Goal: Information Seeking & Learning: Check status

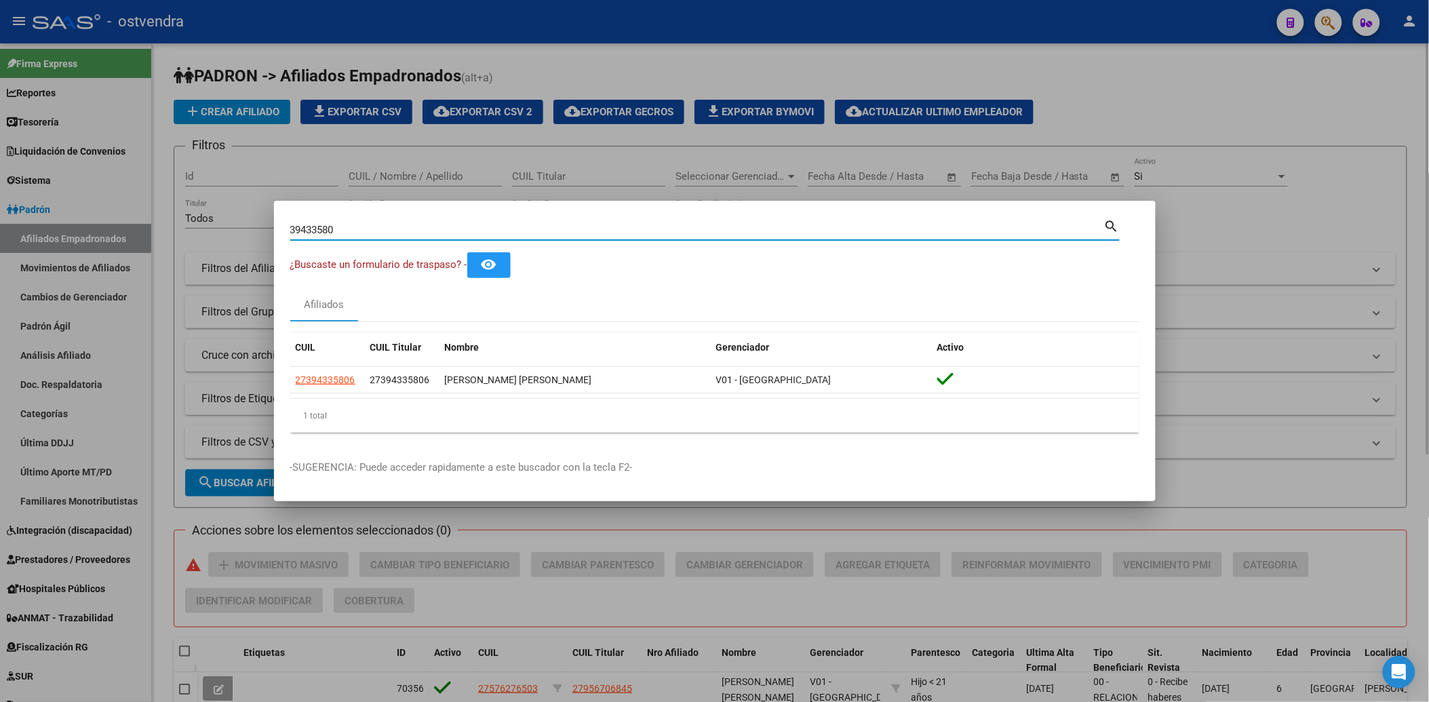
click at [1203, 127] on div at bounding box center [714, 351] width 1429 height 702
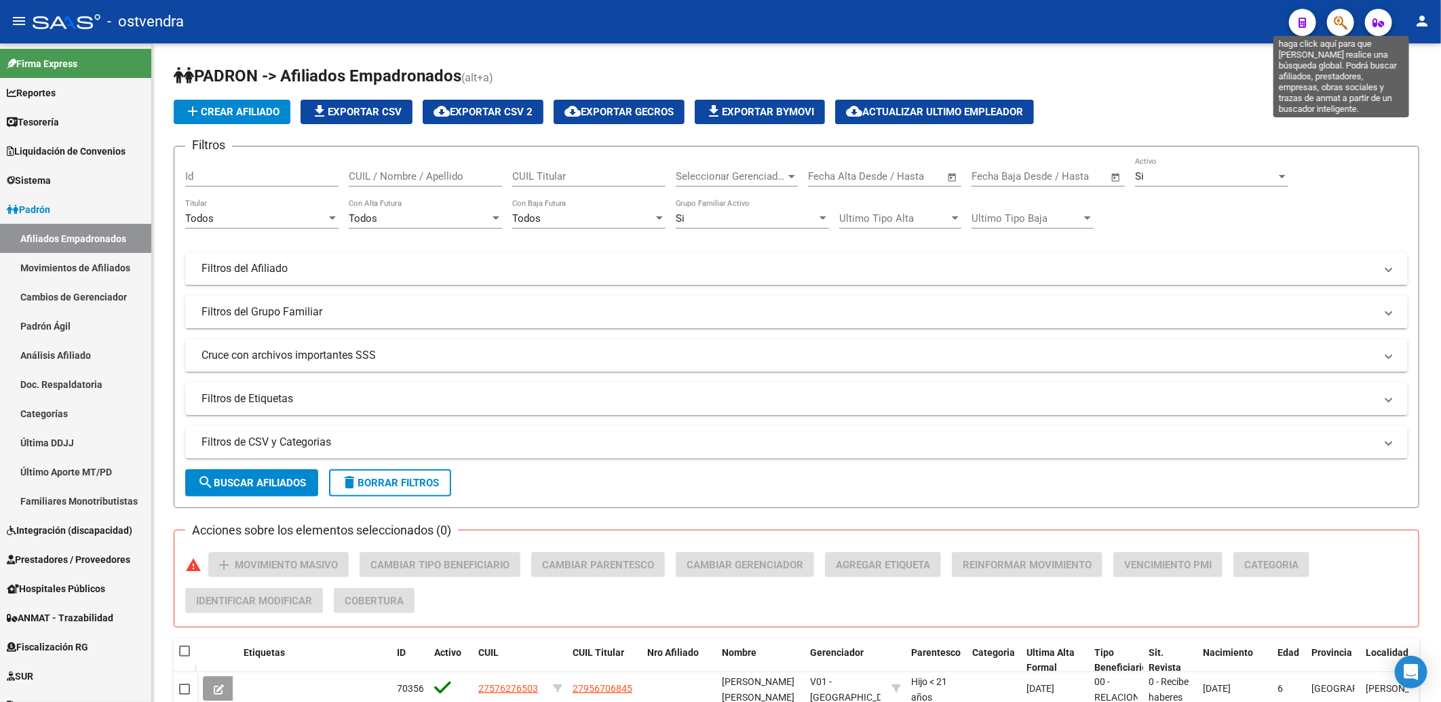
click at [1336, 18] on icon "button" at bounding box center [1341, 23] width 14 height 16
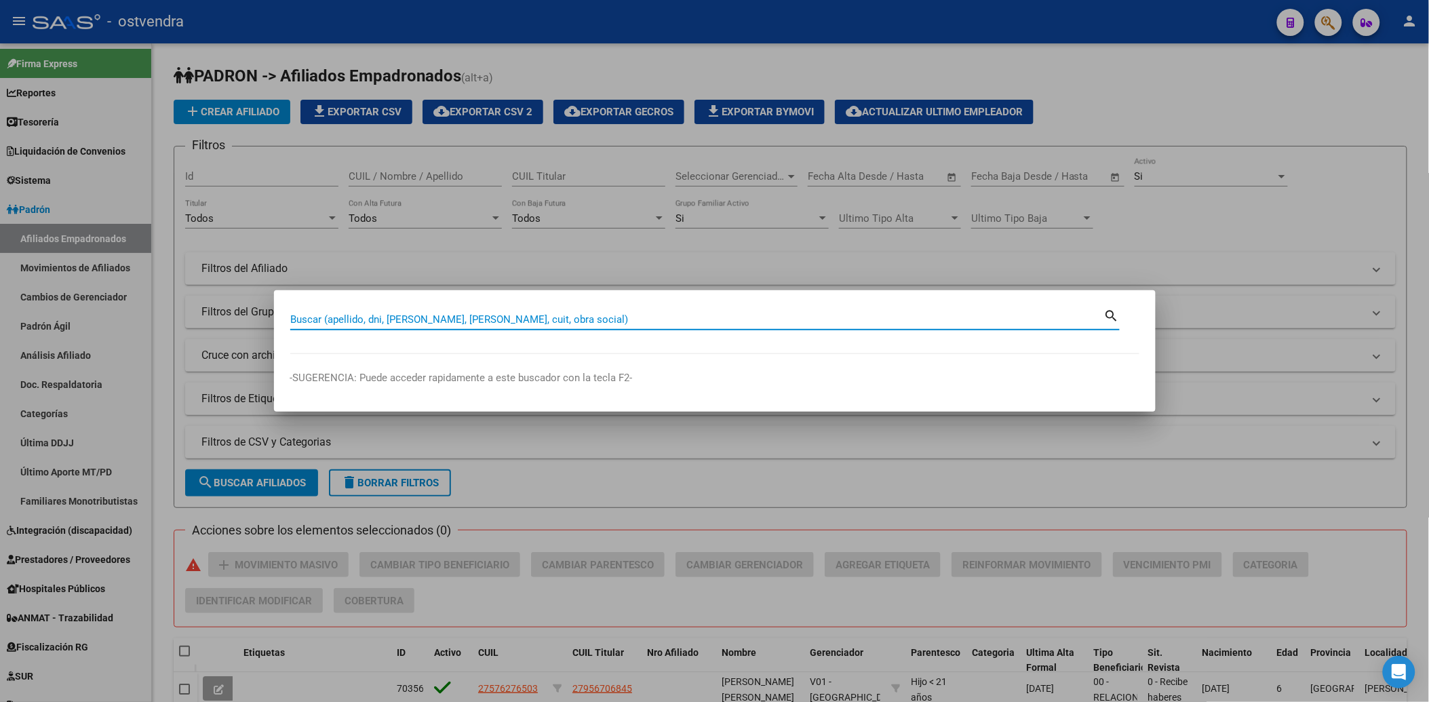
click at [670, 320] on input "Buscar (apellido, dni, [PERSON_NAME], [PERSON_NAME], cuit, obra social)" at bounding box center [697, 319] width 814 height 12
paste input "59410104"
type input "59410104"
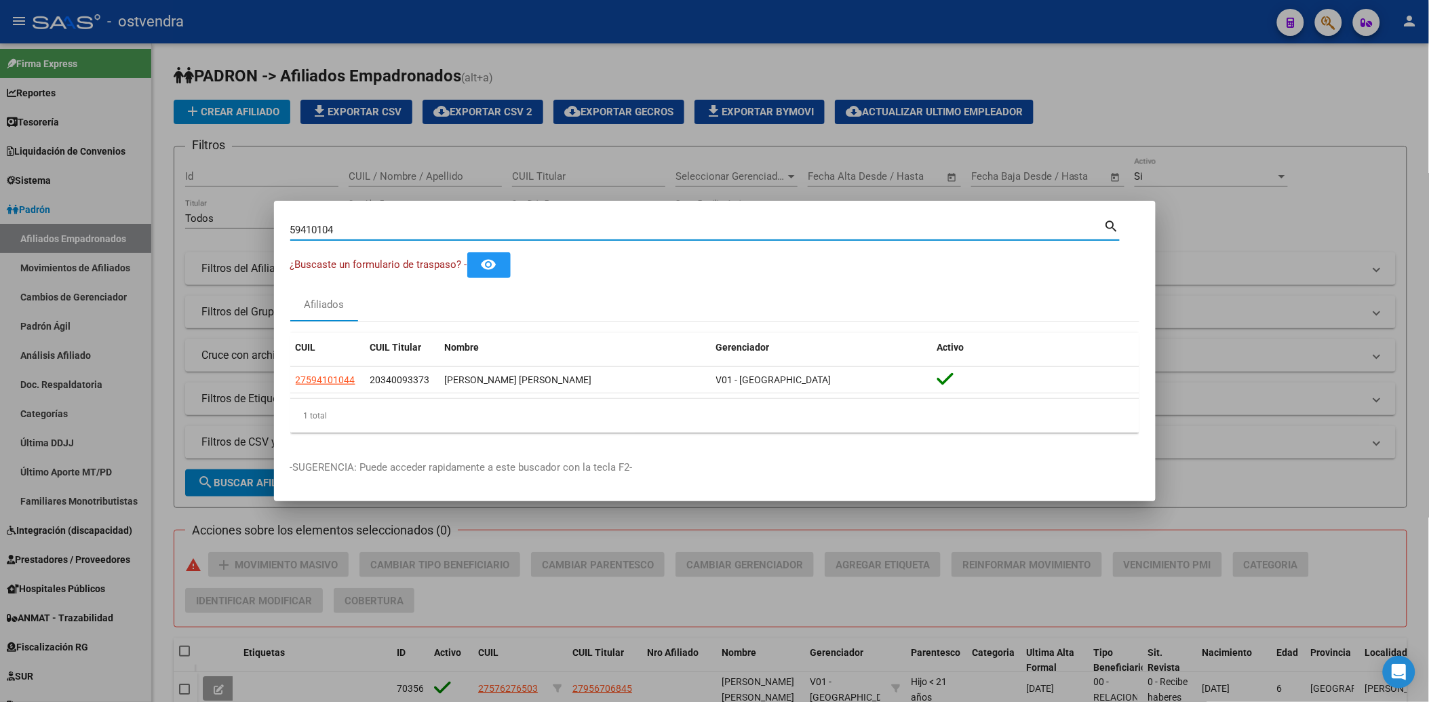
click at [1253, 103] on div at bounding box center [714, 351] width 1429 height 702
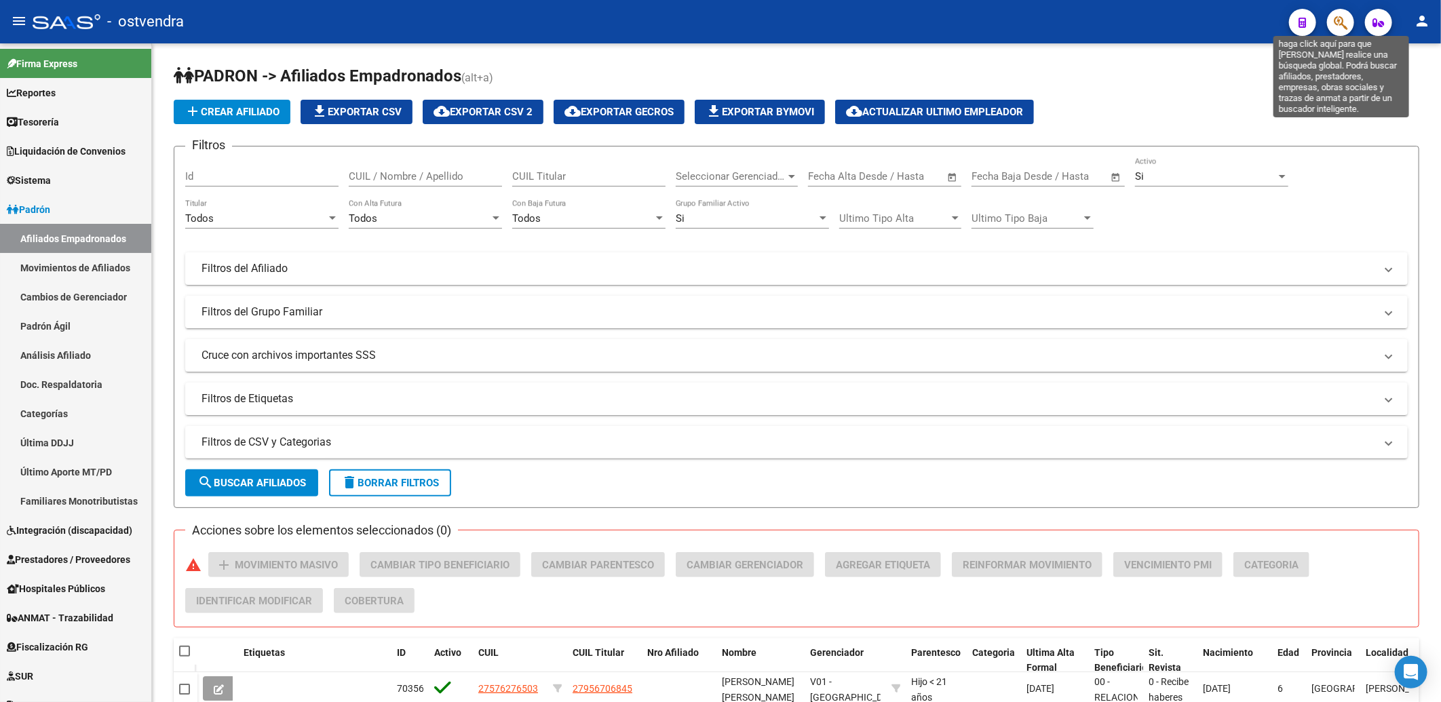
click at [1338, 24] on icon "button" at bounding box center [1341, 23] width 14 height 16
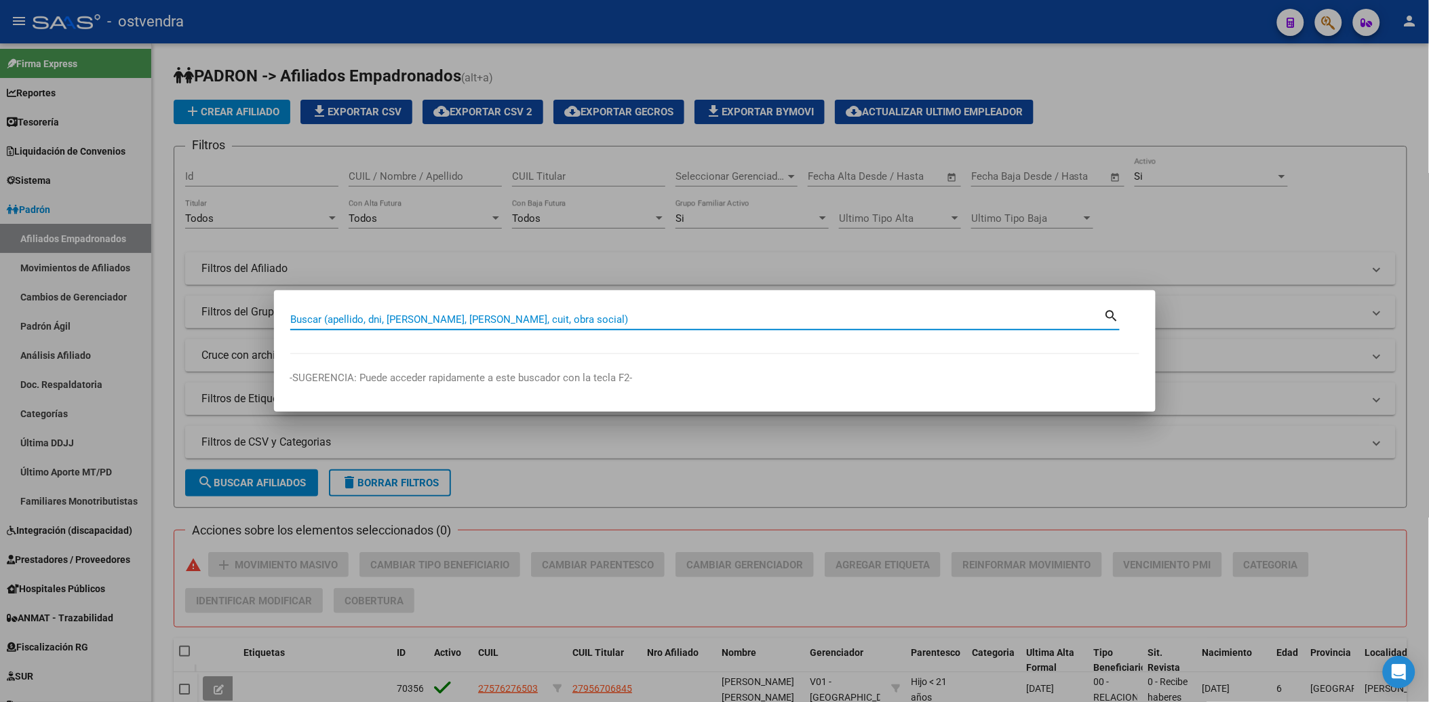
click at [592, 320] on input "Buscar (apellido, dni, [PERSON_NAME], [PERSON_NAME], cuit, obra social)" at bounding box center [697, 319] width 814 height 12
paste input "44619559"
type input "44619559"
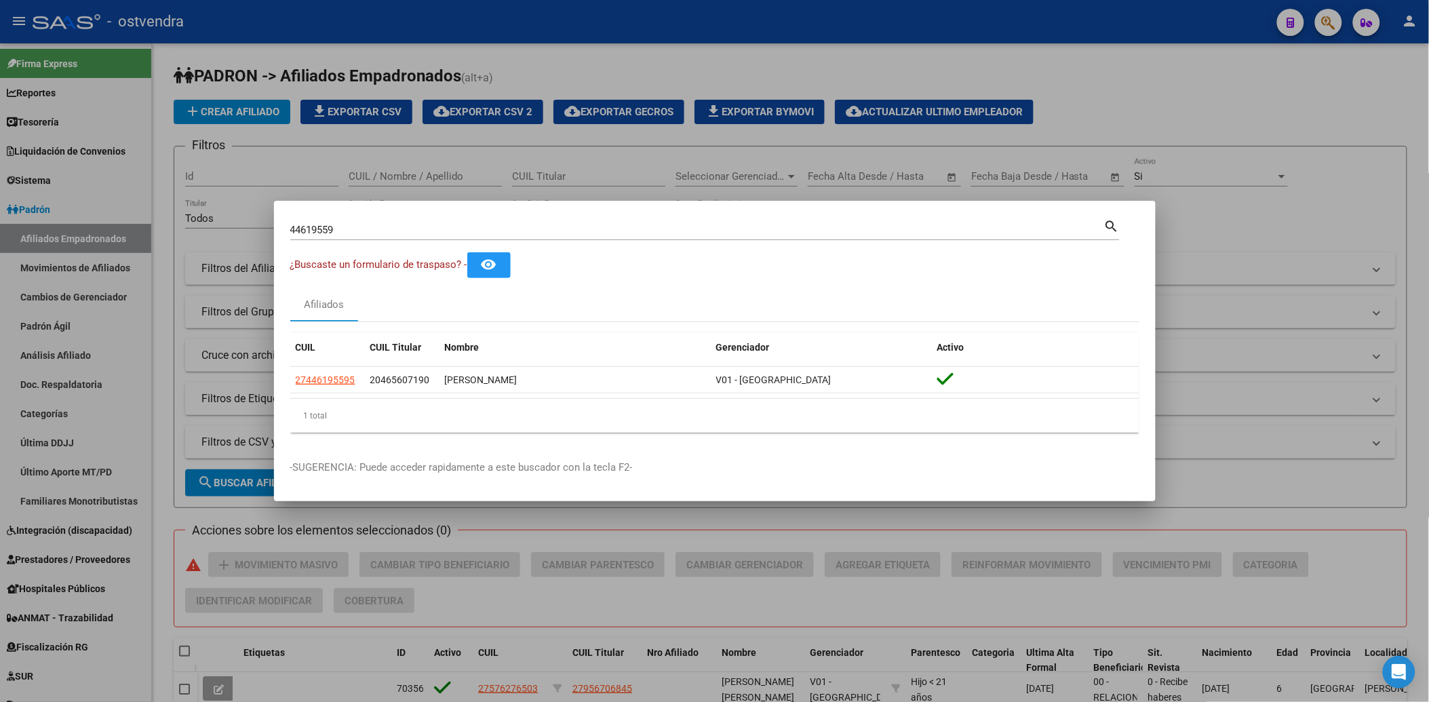
click at [1210, 122] on div at bounding box center [714, 351] width 1429 height 702
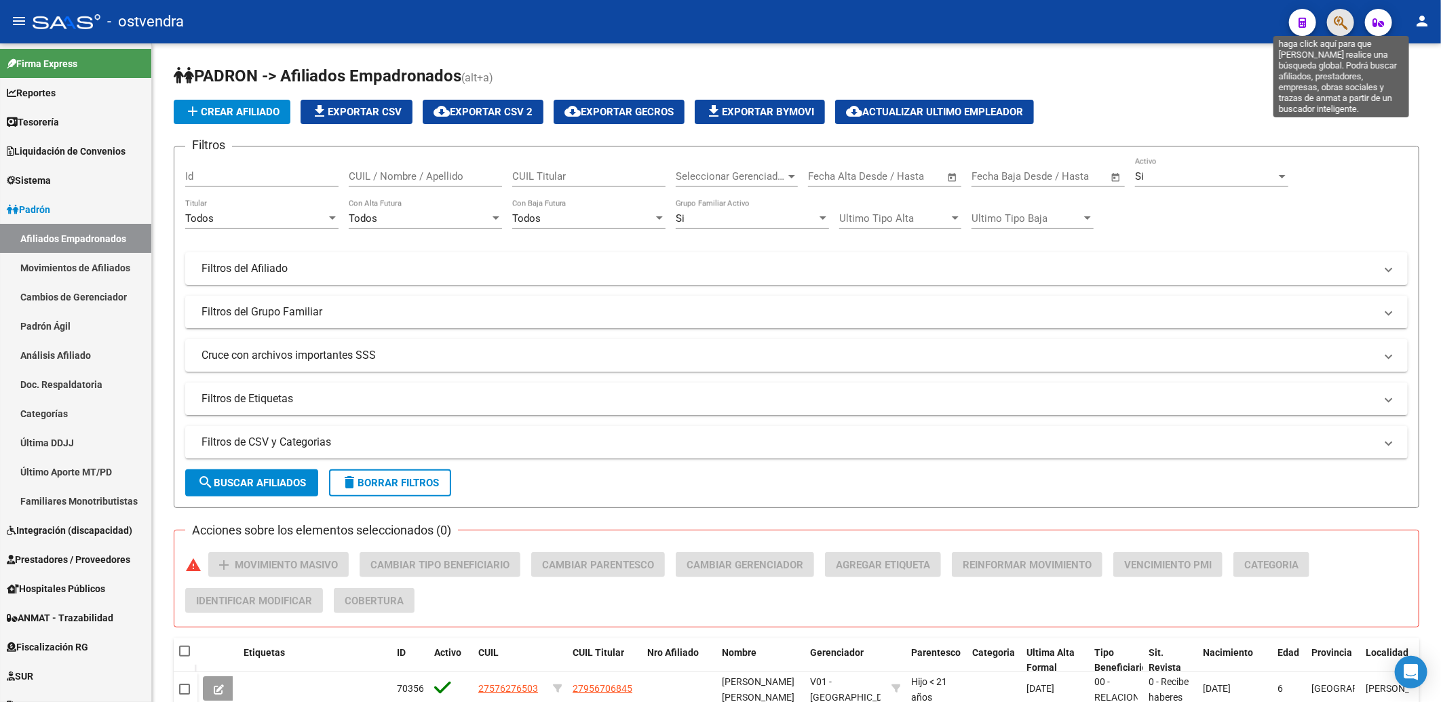
click at [1338, 20] on icon "button" at bounding box center [1341, 23] width 14 height 16
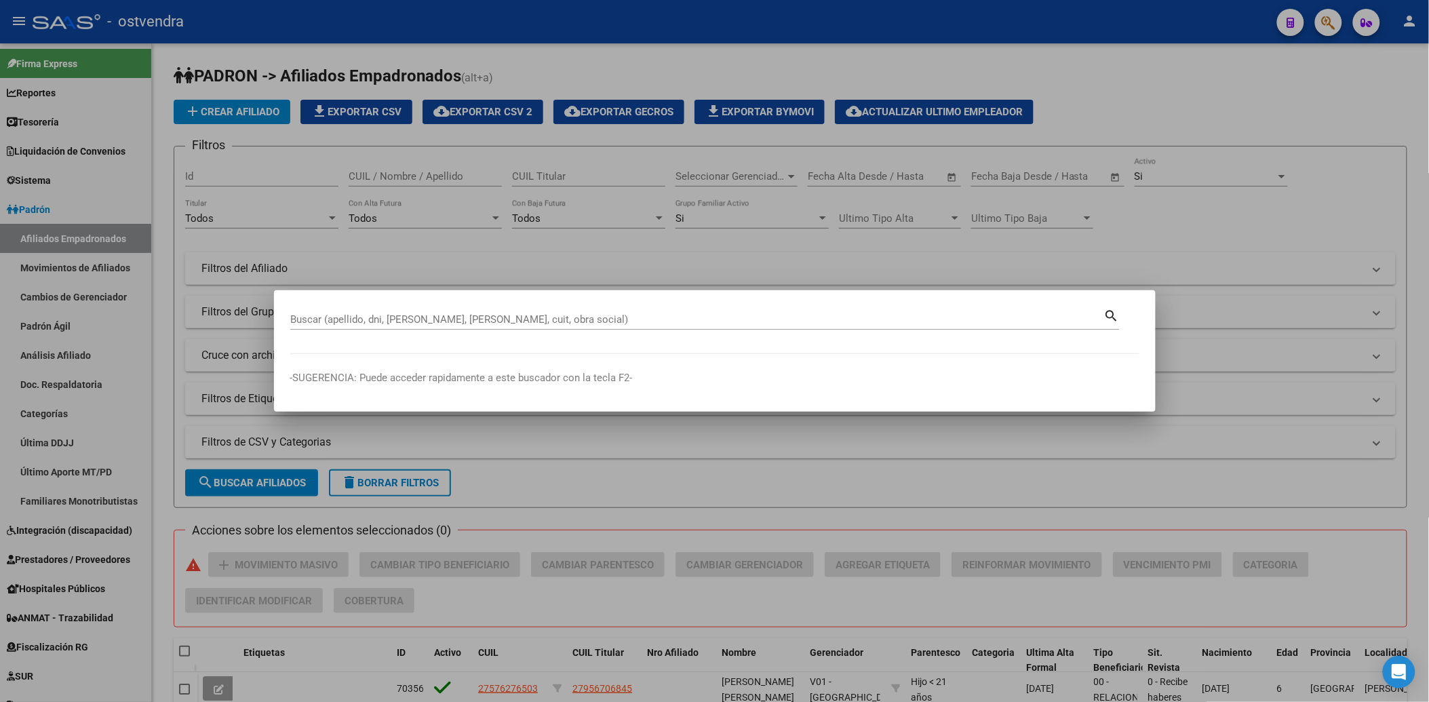
click at [1270, 111] on div at bounding box center [714, 351] width 1429 height 702
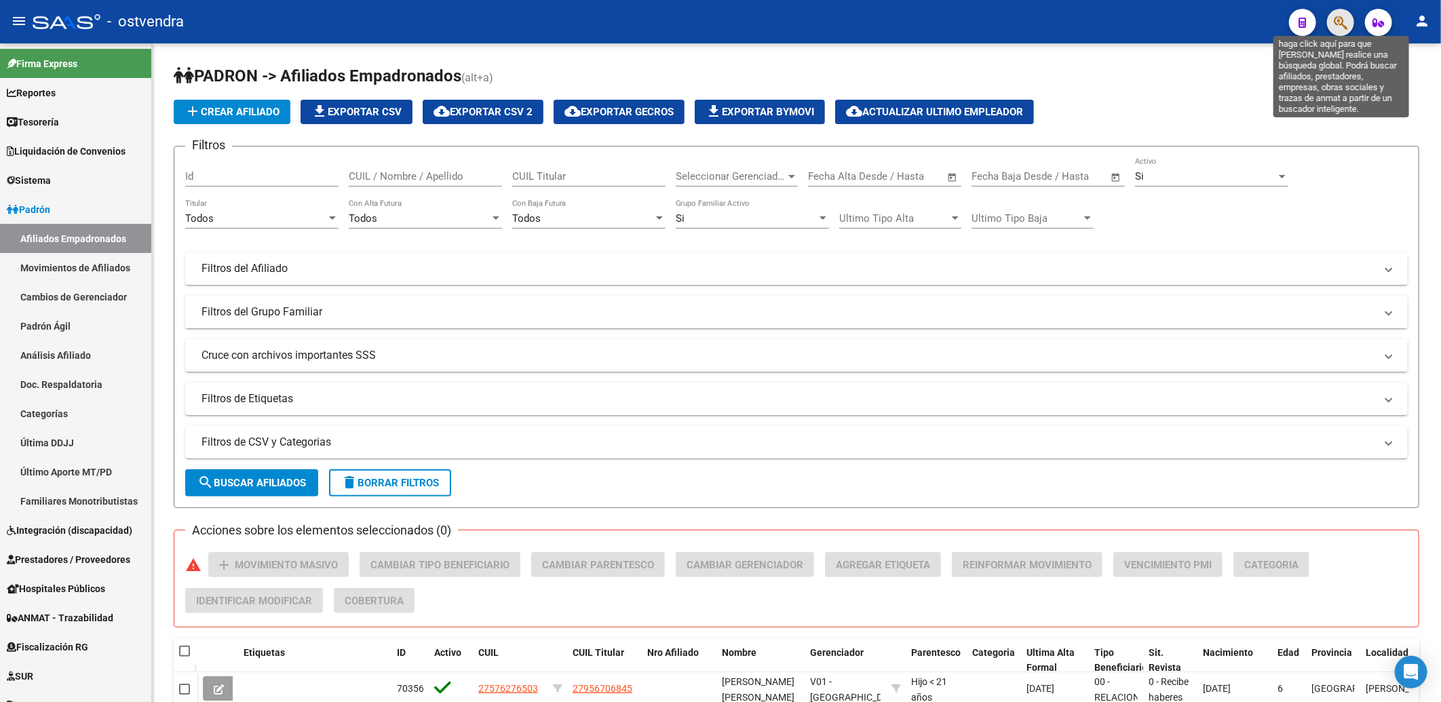
click at [1335, 21] on icon "button" at bounding box center [1341, 23] width 14 height 16
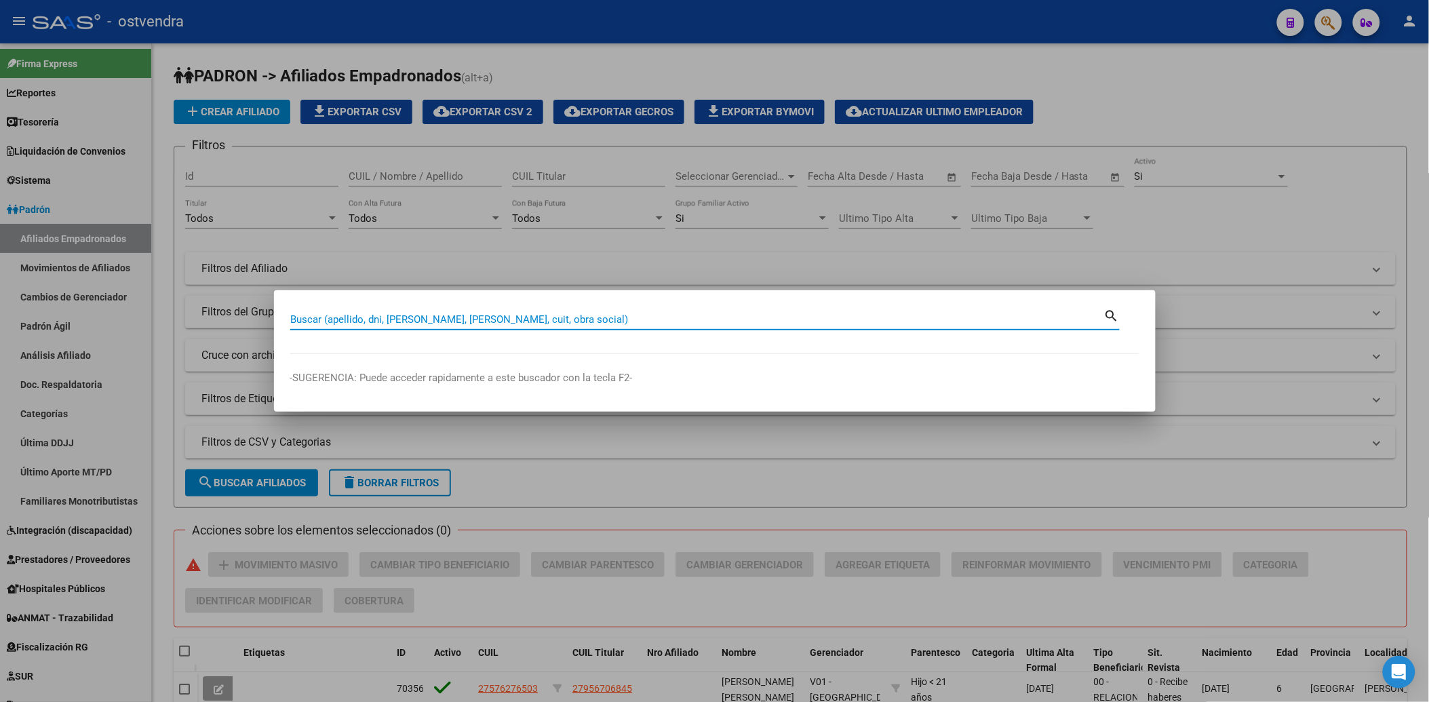
click at [907, 320] on input "Buscar (apellido, dni, [PERSON_NAME], [PERSON_NAME], cuit, obra social)" at bounding box center [697, 319] width 814 height 12
type input "55183708"
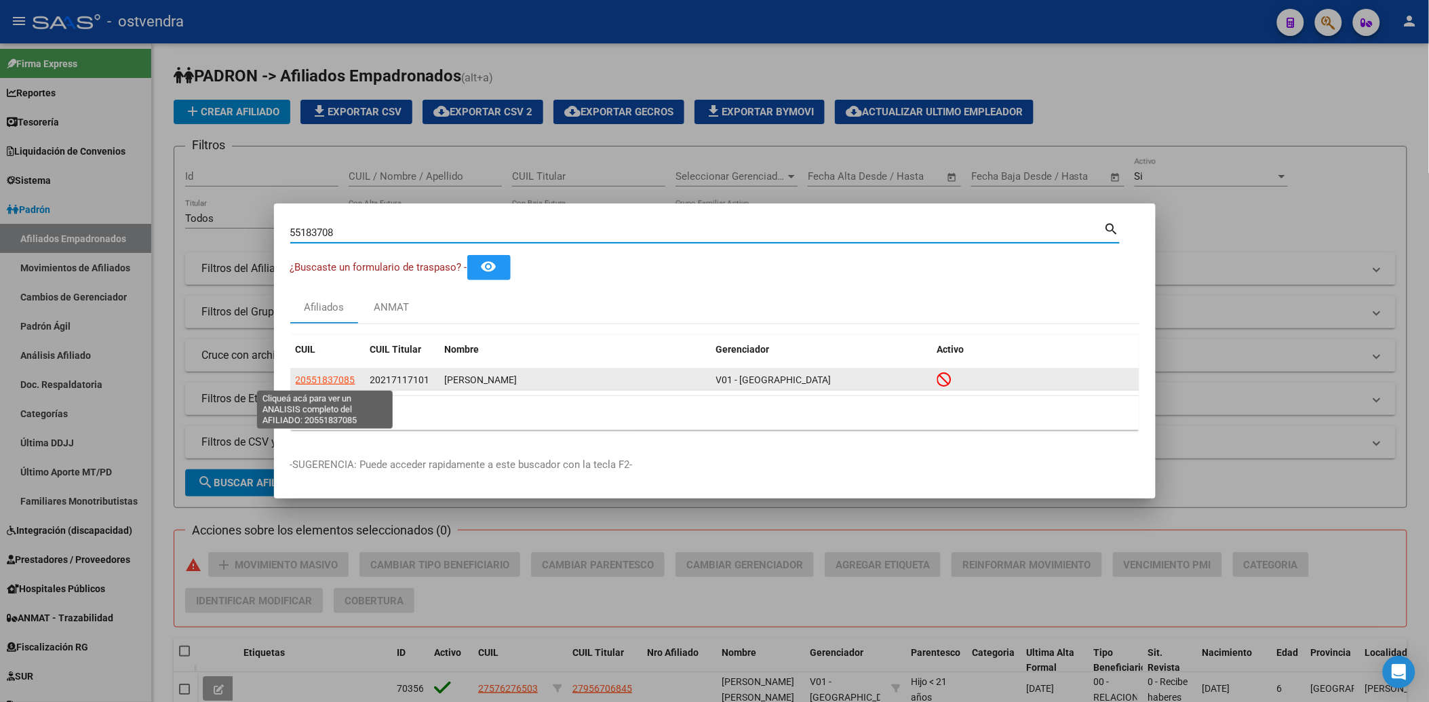
click at [330, 378] on span "20551837085" at bounding box center [326, 379] width 60 height 11
type textarea "20551837085"
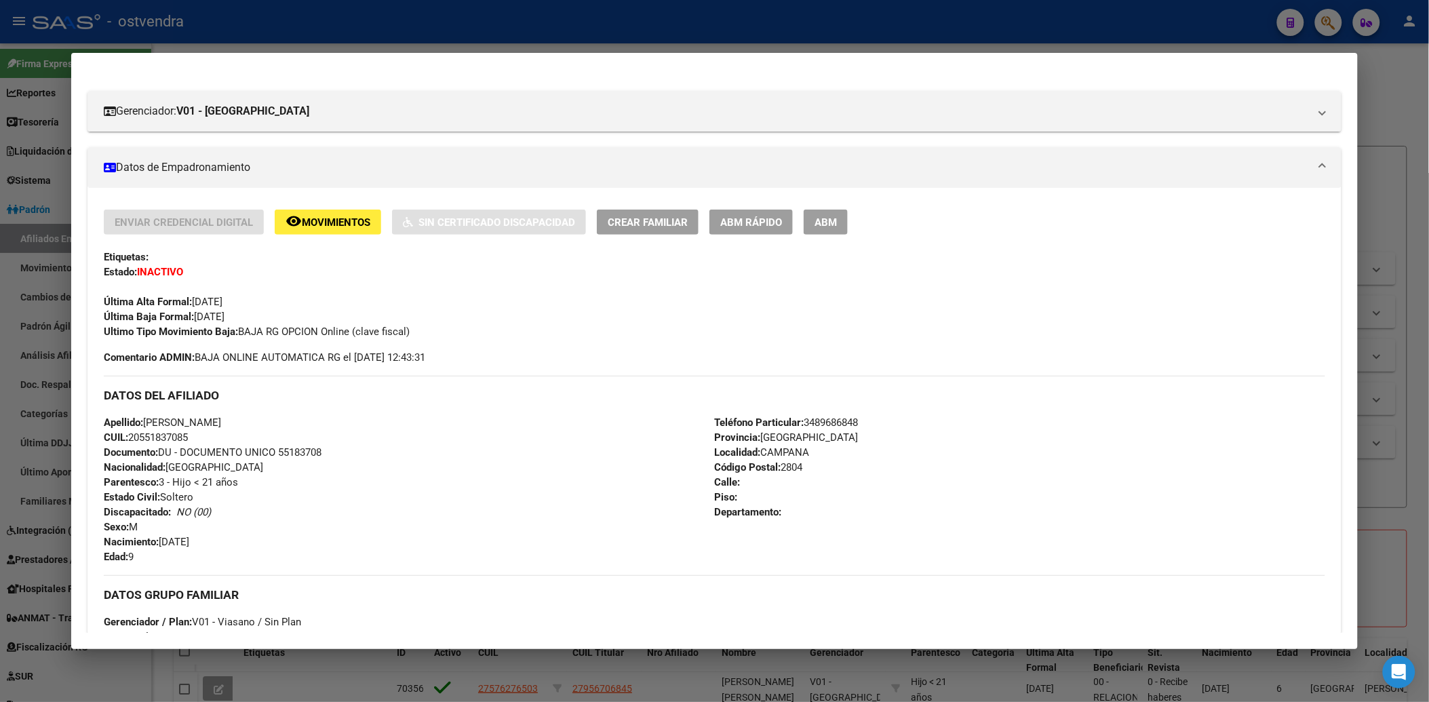
scroll to position [226, 0]
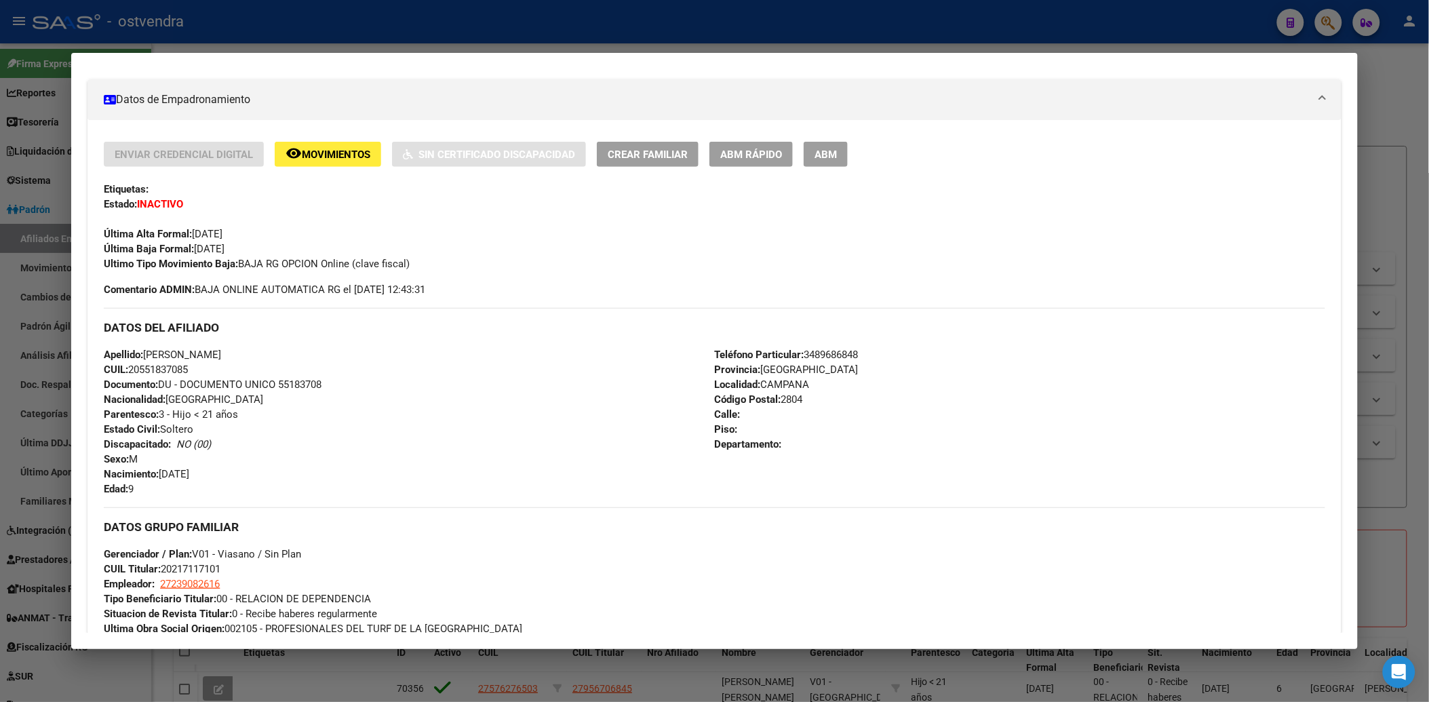
click at [889, 294] on div "Enviar Credencial Digital remove_red_eye Movimientos Sin Certificado Discapacid…" at bounding box center [714, 219] width 1221 height 155
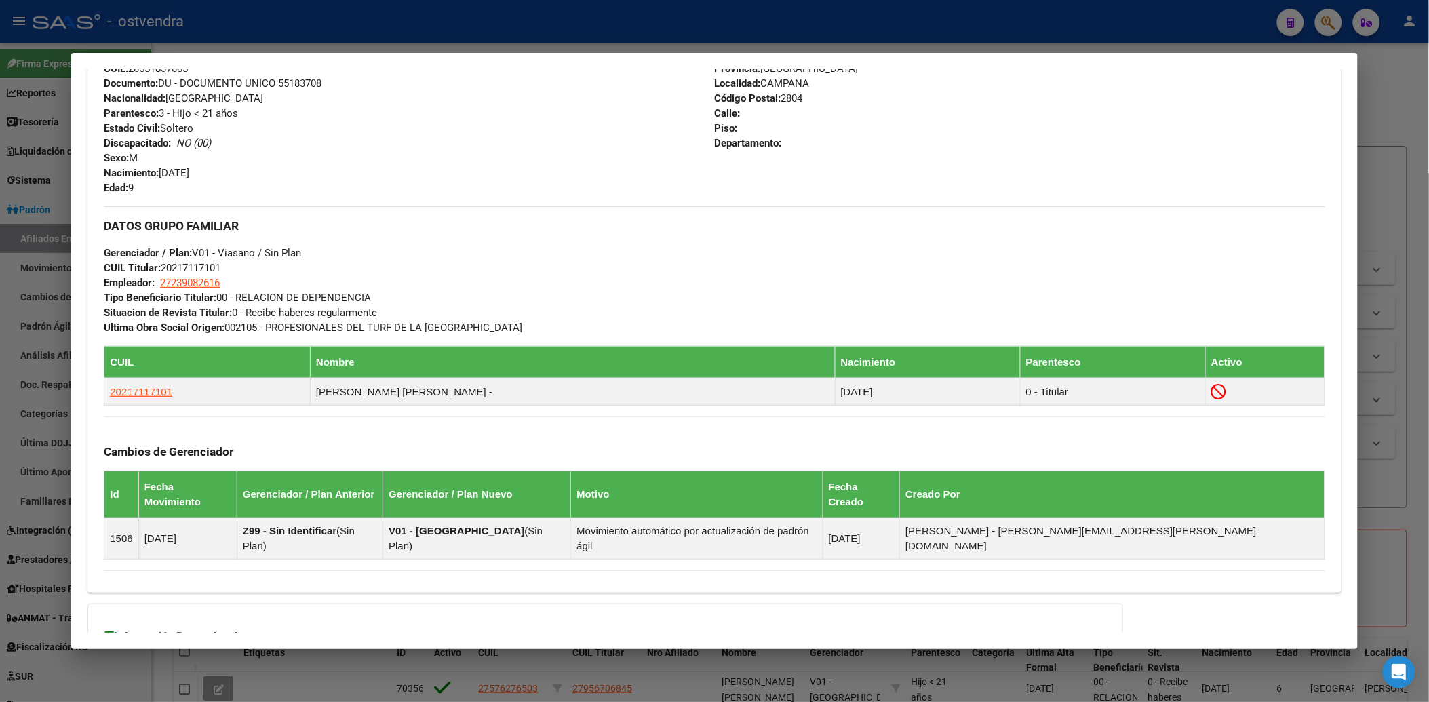
scroll to position [669, 0]
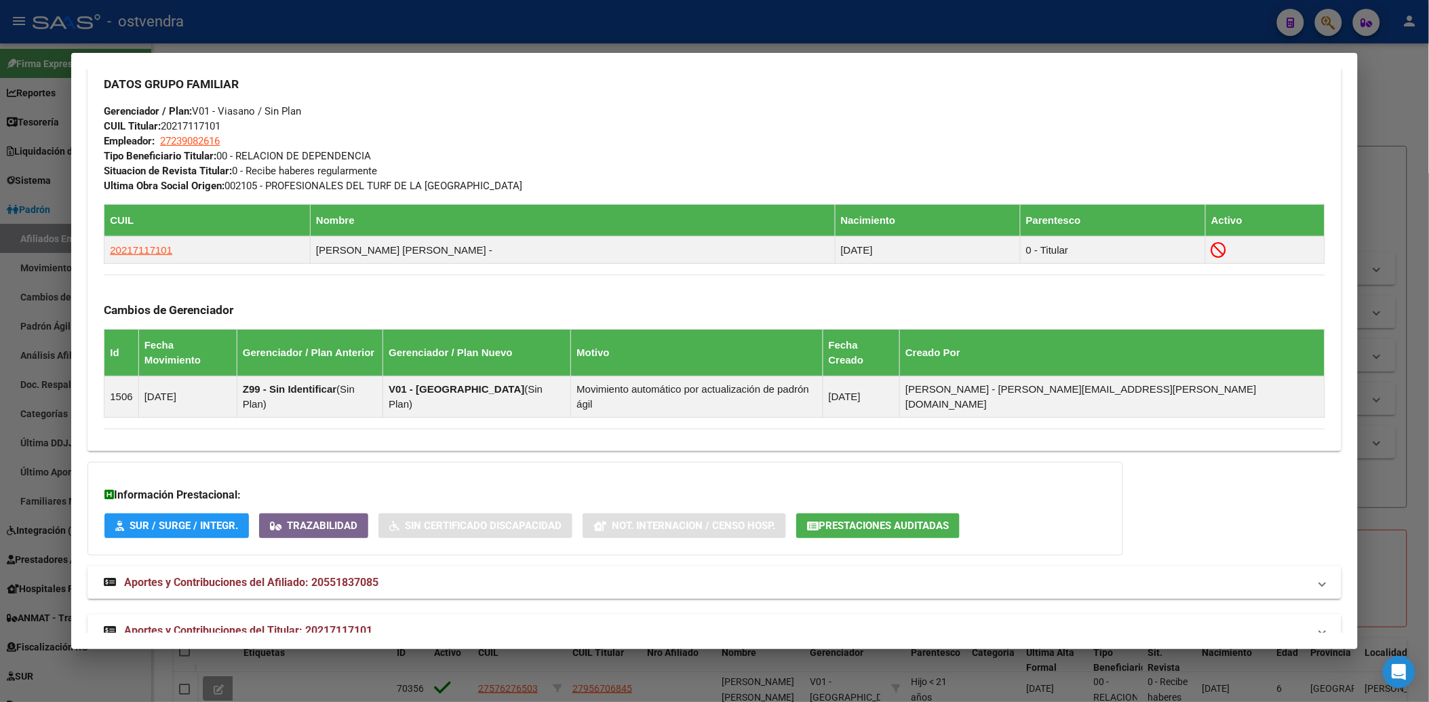
click at [1409, 137] on div at bounding box center [714, 351] width 1429 height 702
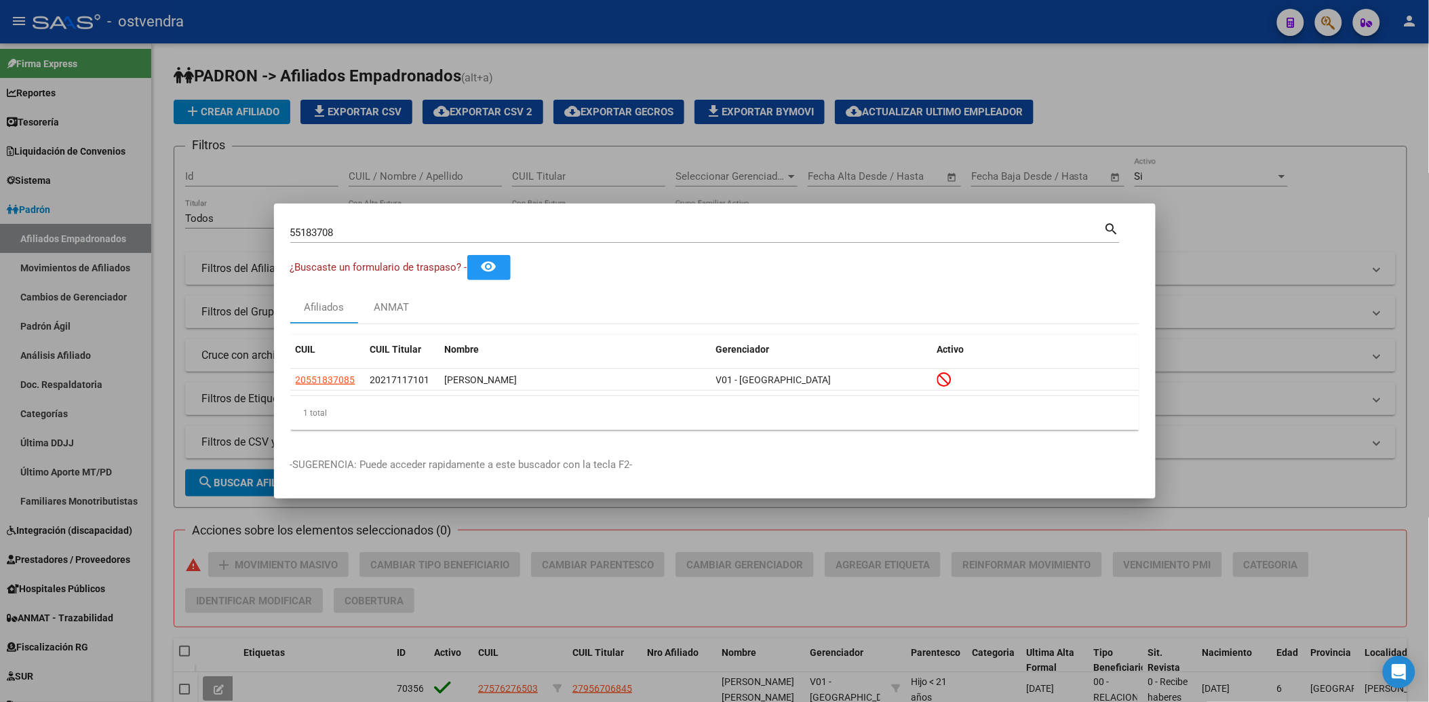
click at [1210, 113] on div at bounding box center [714, 351] width 1429 height 702
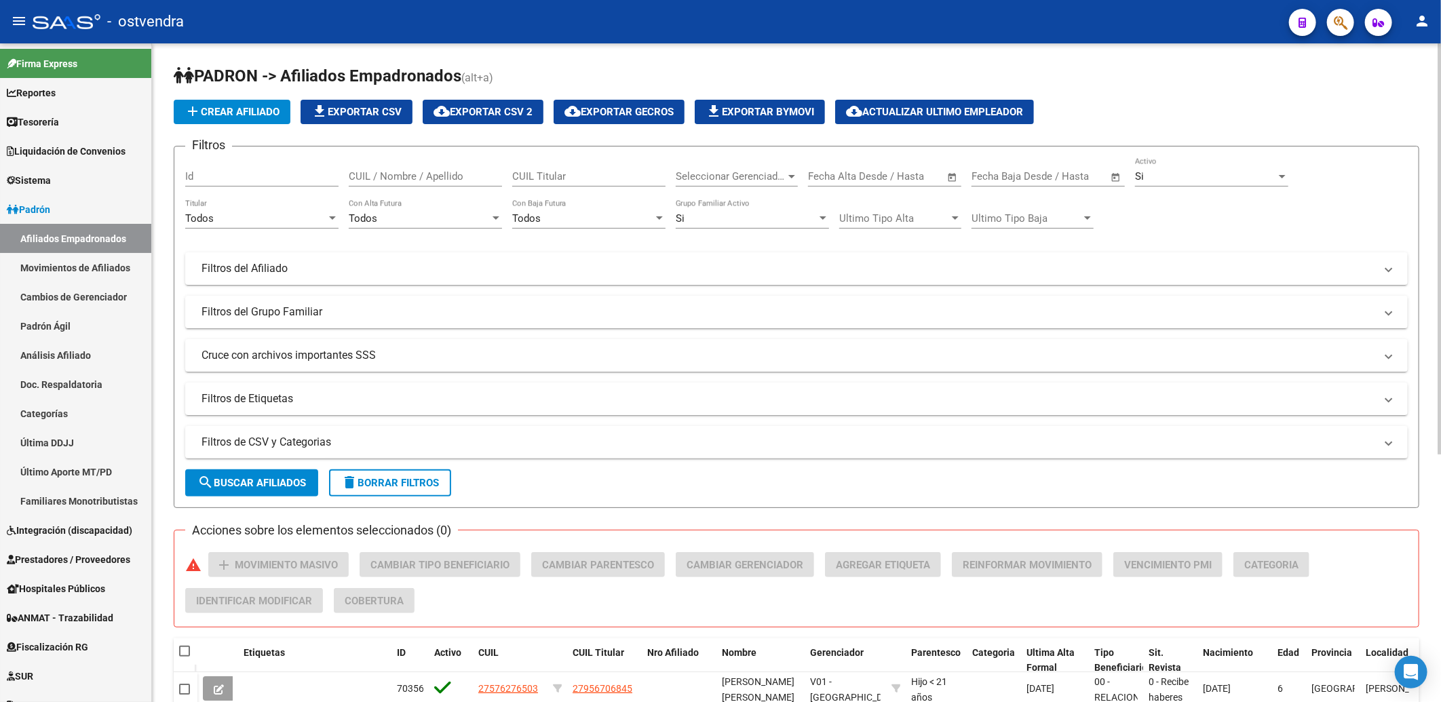
click at [1144, 111] on div "add Crear Afiliado file_download Exportar CSV cloud_download Exportar CSV 2 clo…" at bounding box center [797, 112] width 1246 height 24
click at [1216, 72] on h1 "PADRON -> Afiliados Empadronados (alt+a)" at bounding box center [797, 77] width 1246 height 24
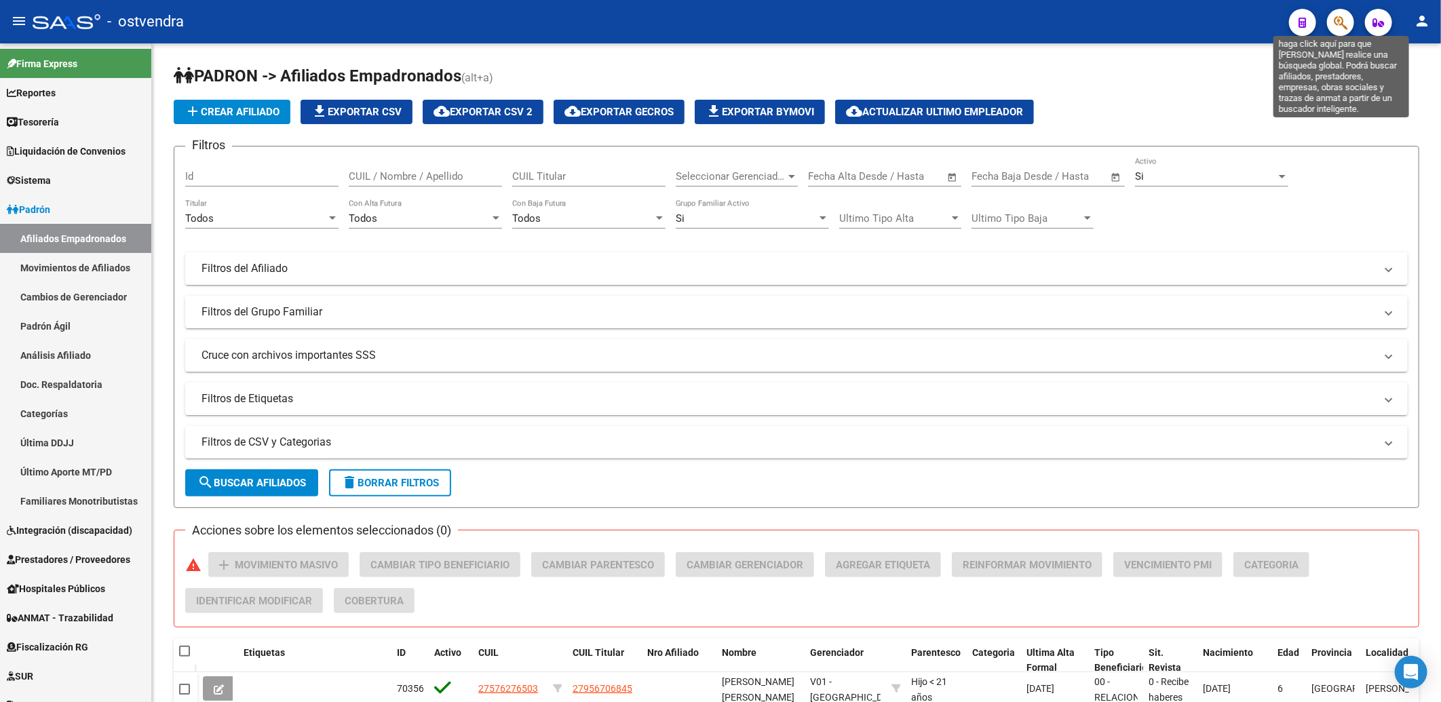
click at [1340, 21] on icon "button" at bounding box center [1341, 23] width 14 height 16
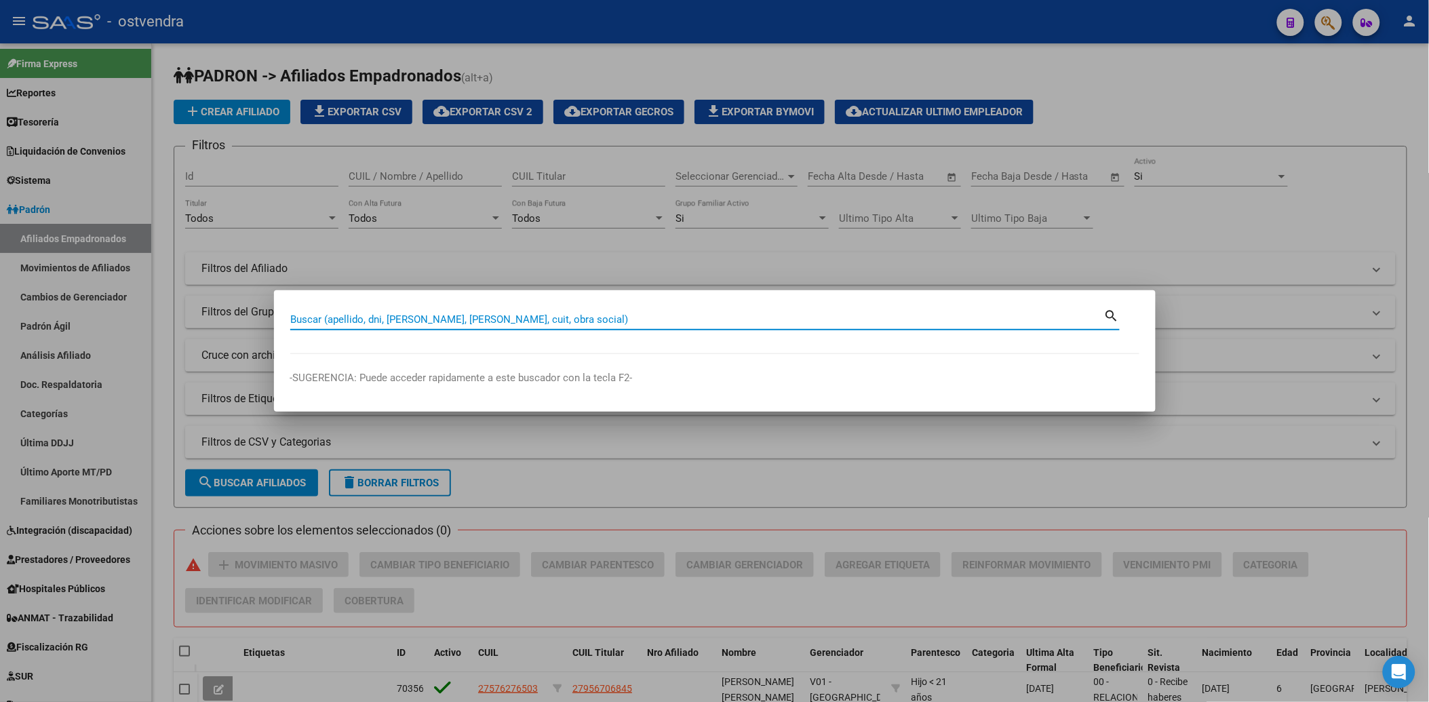
click at [797, 312] on div "Buscar (apellido, dni, [PERSON_NAME], [PERSON_NAME], cuit, obra social)" at bounding box center [697, 319] width 814 height 20
paste input "59870102"
type input "59870102"
